Goal: Task Accomplishment & Management: Complete application form

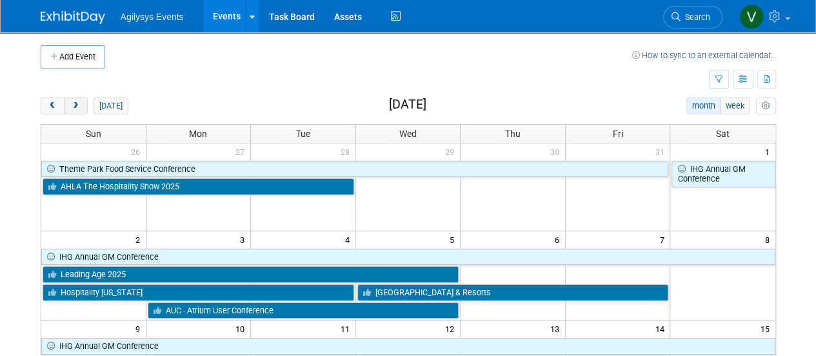
click at [81, 106] on button "next" at bounding box center [76, 105] width 24 height 17
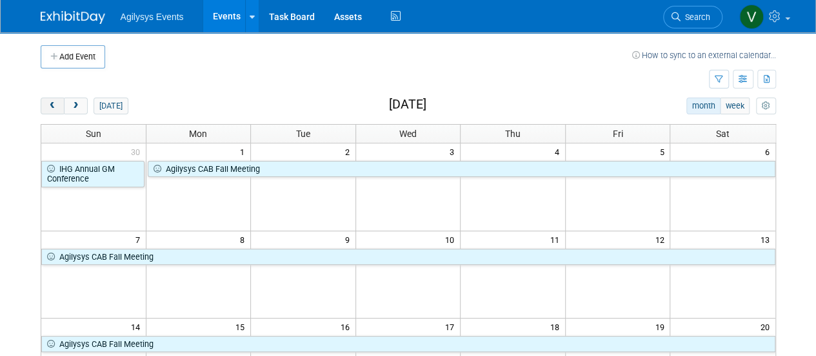
click at [59, 106] on button "prev" at bounding box center [53, 105] width 24 height 17
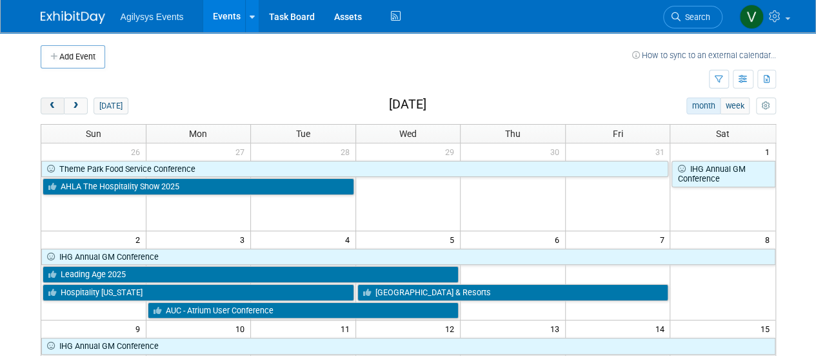
click at [56, 106] on span "prev" at bounding box center [53, 106] width 10 height 8
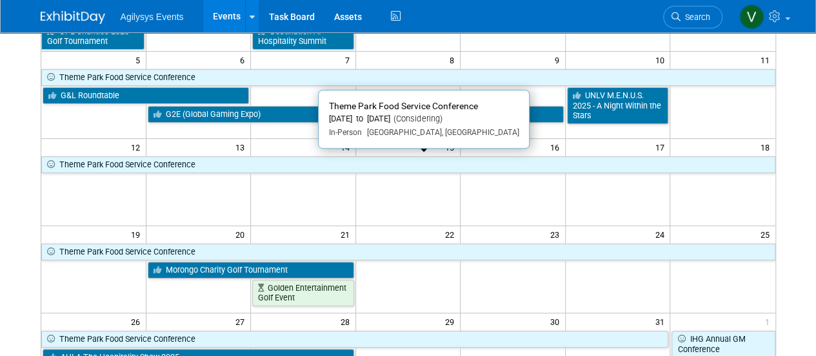
scroll to position [194, 0]
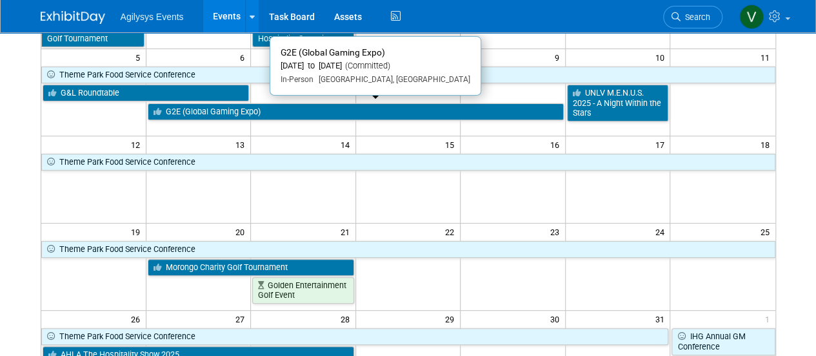
click at [225, 111] on link "G2E (Global Gaming Expo)" at bounding box center [356, 111] width 416 height 17
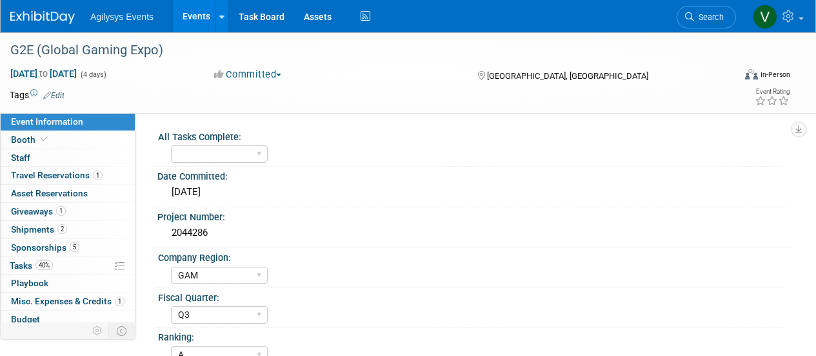
select select "GAM"
select select "Q3"
select select "A"
select select "Yes"
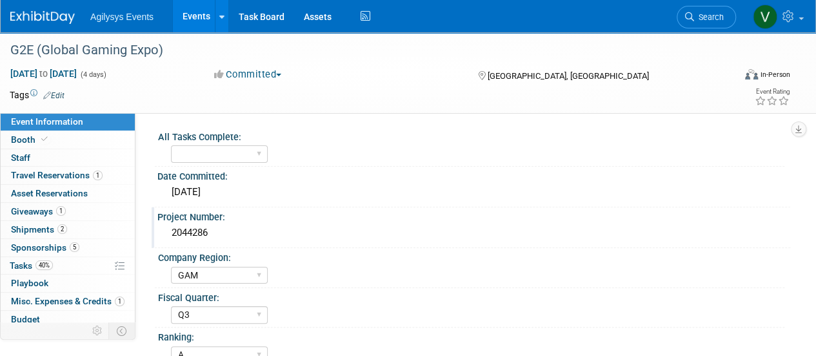
drag, startPoint x: 212, startPoint y: 235, endPoint x: 168, endPoint y: 228, distance: 44.4
click at [168, 228] on div "2044286" at bounding box center [474, 233] width 614 height 20
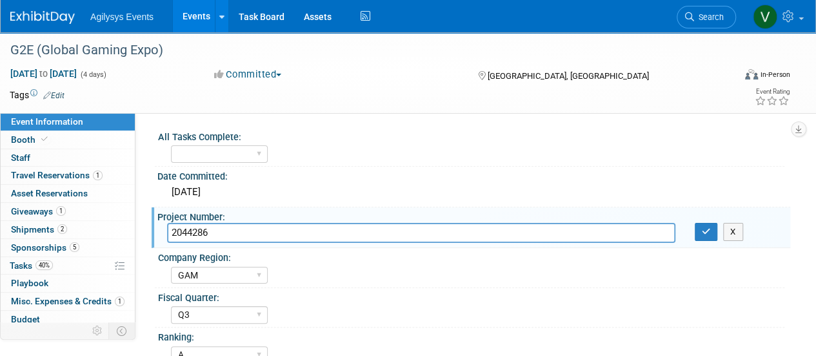
drag, startPoint x: 182, startPoint y: 227, endPoint x: 212, endPoint y: 233, distance: 30.2
click at [212, 235] on input "2044286" at bounding box center [421, 233] width 509 height 20
drag, startPoint x: 212, startPoint y: 231, endPoint x: 168, endPoint y: 229, distance: 43.9
click at [168, 229] on input "2044286" at bounding box center [421, 233] width 509 height 20
